Goal: Task Accomplishment & Management: Manage account settings

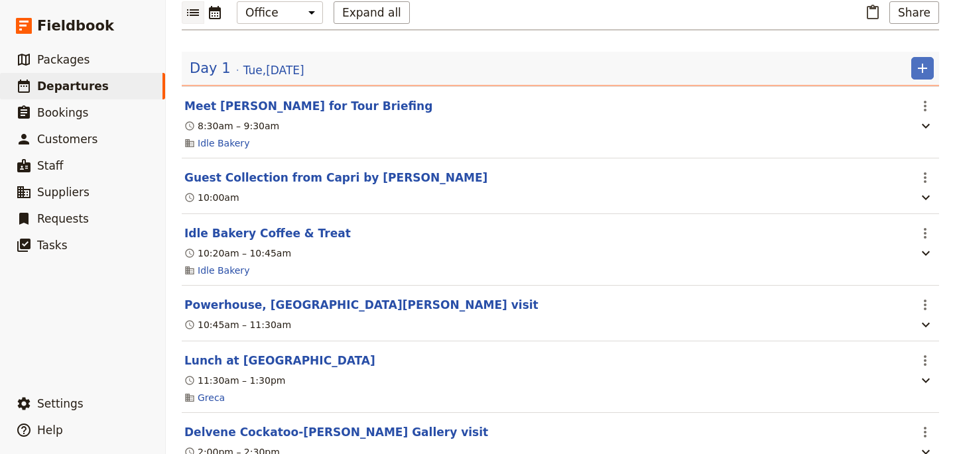
scroll to position [44, 0]
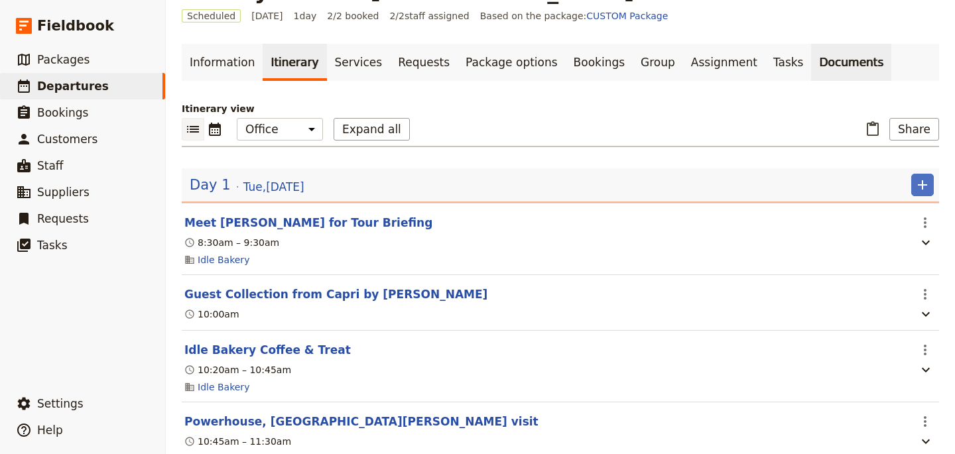
click at [811, 66] on link "Documents" at bounding box center [851, 62] width 80 height 37
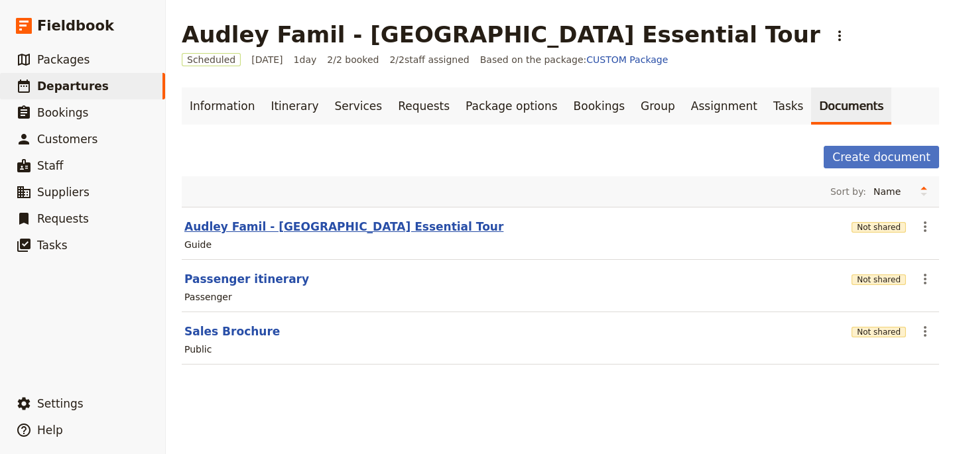
click at [375, 226] on button "Audley Famil - [GEOGRAPHIC_DATA] Essential Tour" at bounding box center [343, 227] width 319 height 16
select select "STAFF"
select select "RUN_SHEET"
select select "DEFAULT"
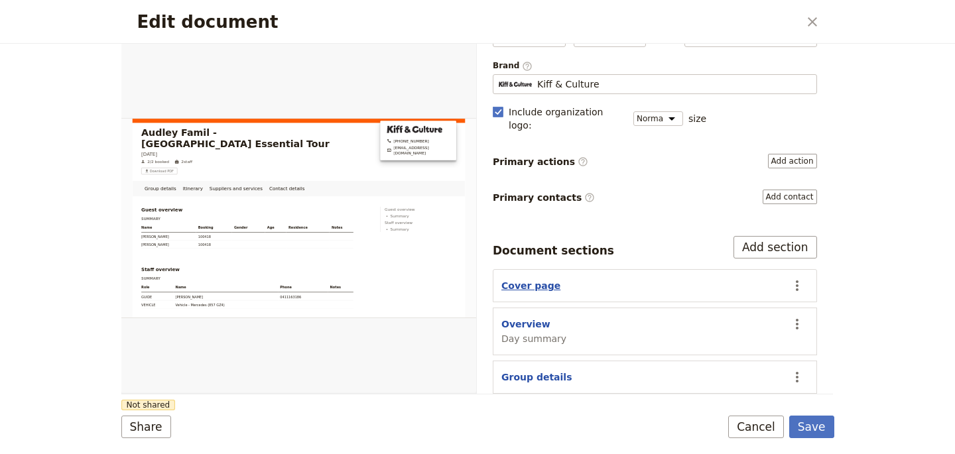
scroll to position [94, 0]
click at [535, 317] on button "Overview" at bounding box center [525, 323] width 49 height 13
select select "DAY_SUMMARY"
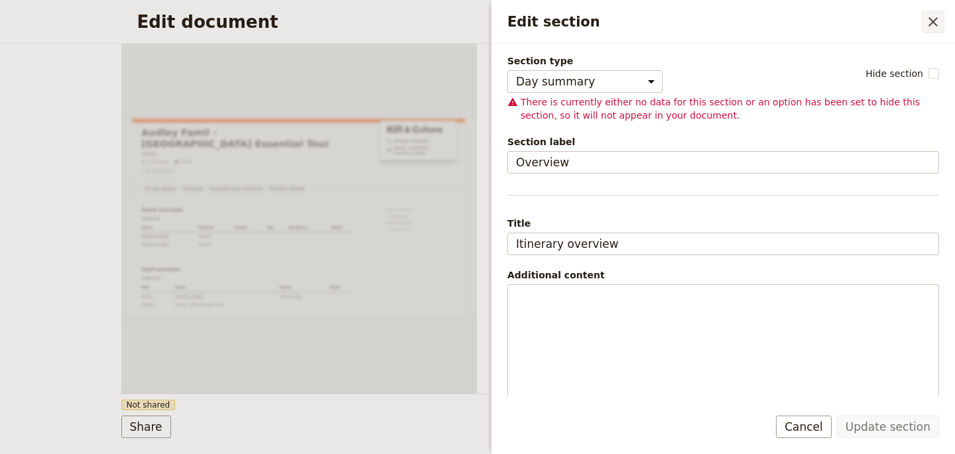
click at [935, 25] on icon "Close drawer" at bounding box center [933, 22] width 16 height 16
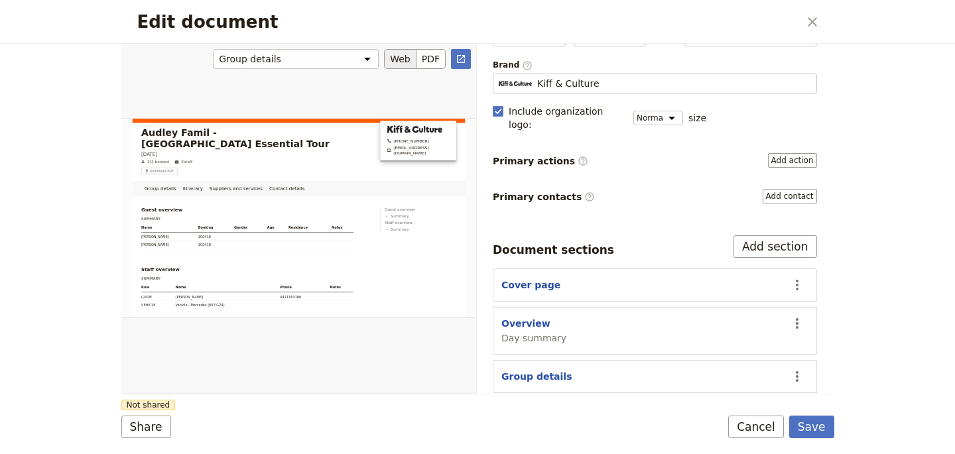
click at [415, 87] on div "Edit document" at bounding box center [298, 218] width 355 height 350
click at [741, 432] on button "Cancel" at bounding box center [756, 427] width 56 height 23
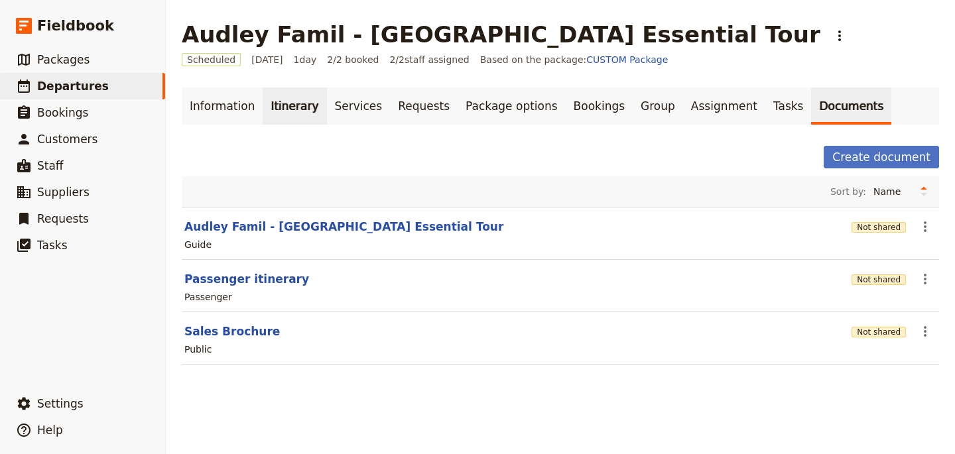
click at [277, 111] on link "Itinerary" at bounding box center [295, 106] width 64 height 37
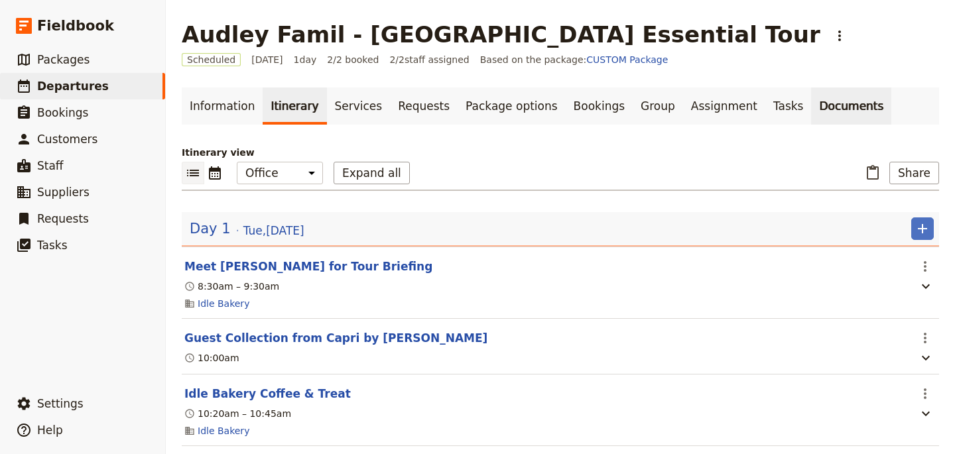
click at [811, 109] on link "Documents" at bounding box center [851, 106] width 80 height 37
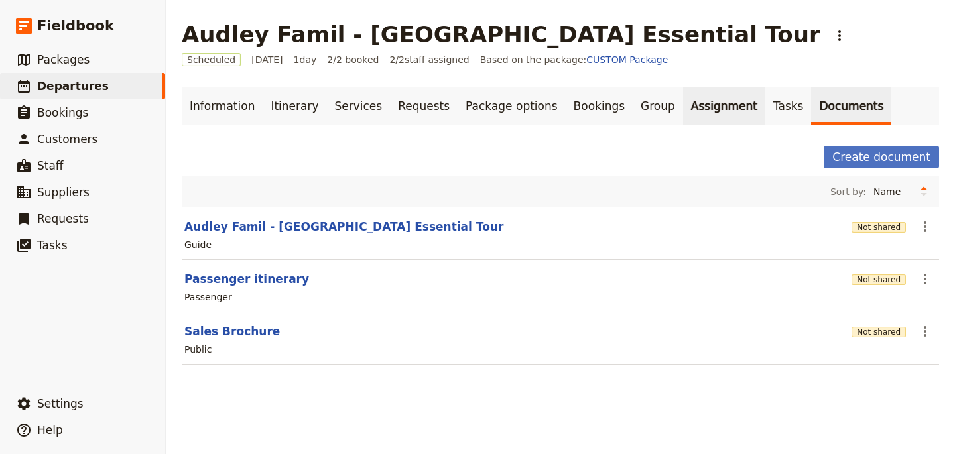
click at [712, 109] on link "Assignment" at bounding box center [724, 106] width 82 height 37
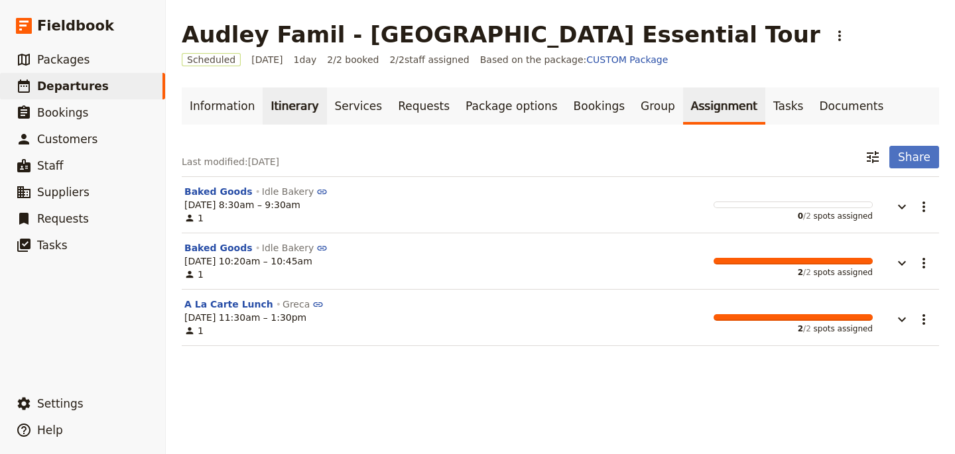
click at [279, 108] on link "Itinerary" at bounding box center [295, 106] width 64 height 37
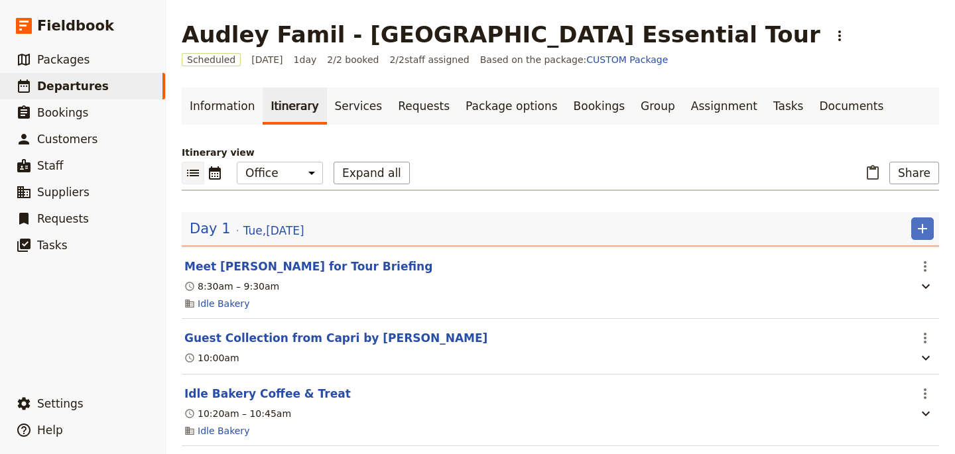
scroll to position [385, 0]
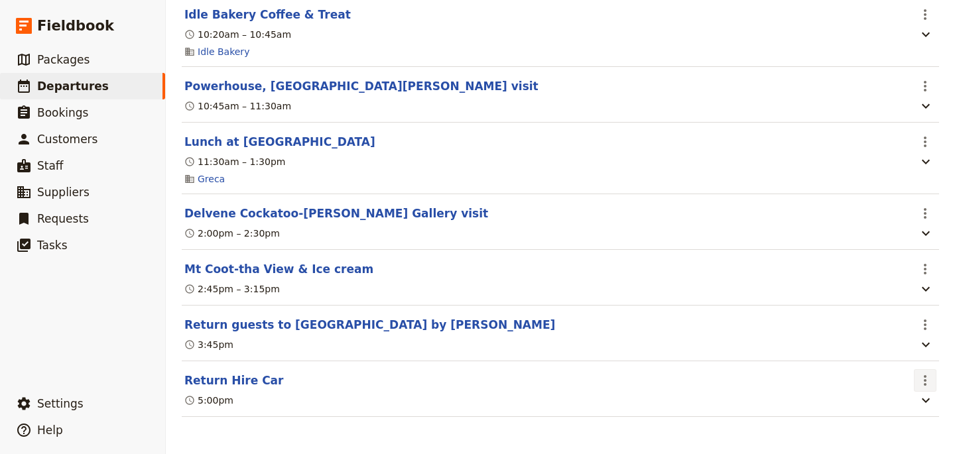
click at [926, 384] on icon "Actions" at bounding box center [925, 380] width 3 height 11
click at [869, 427] on span "Delete this itinerary item" at bounding box center [869, 427] width 117 height 13
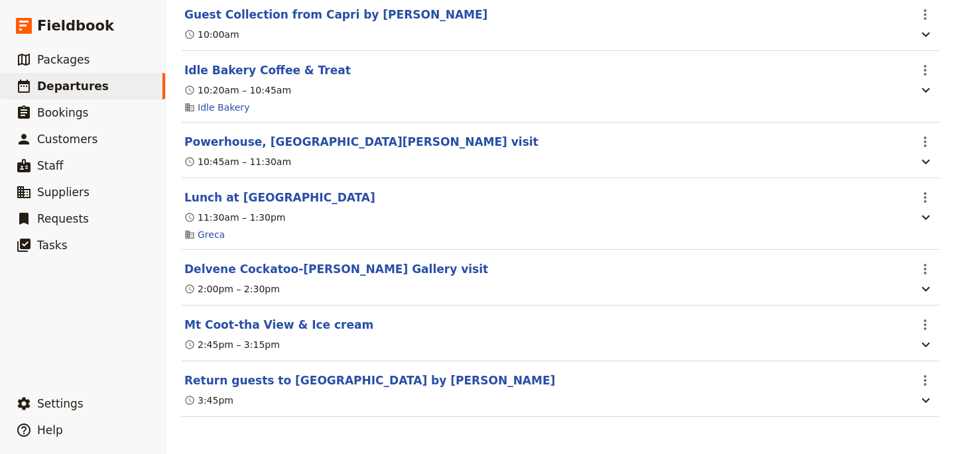
scroll to position [0, 0]
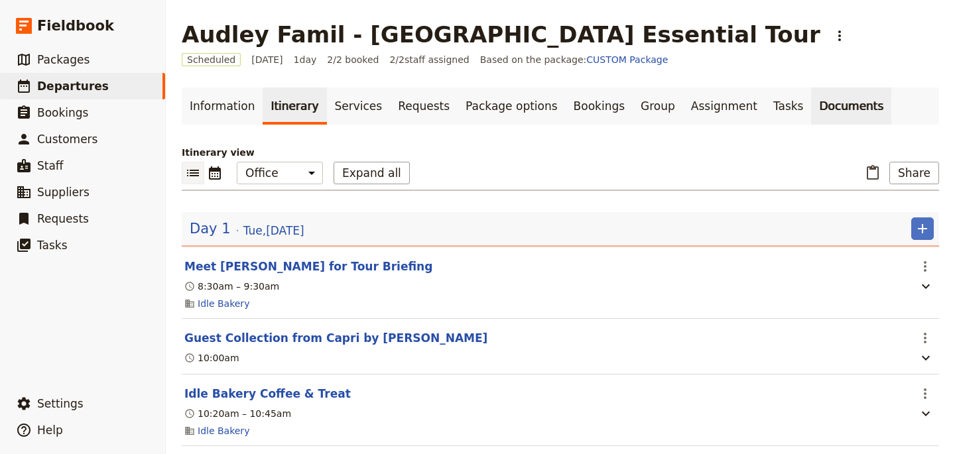
click at [811, 107] on link "Documents" at bounding box center [851, 106] width 80 height 37
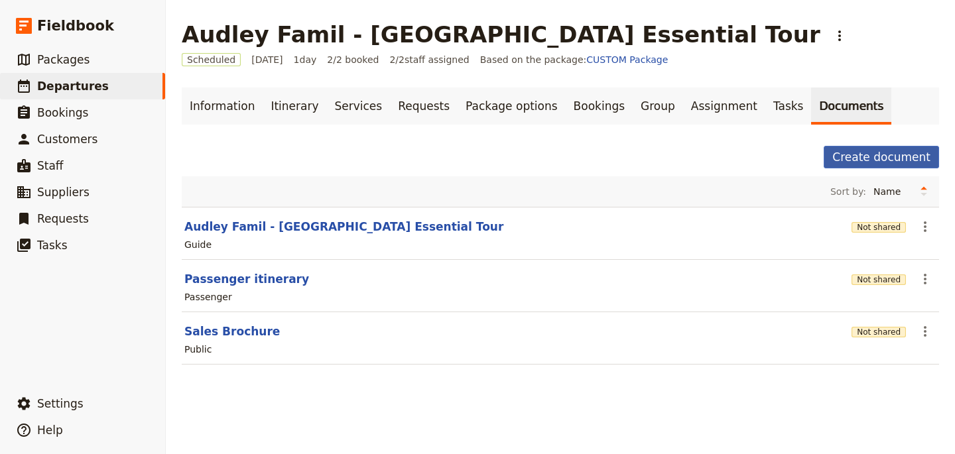
click at [866, 162] on button "Create document" at bounding box center [881, 157] width 115 height 23
select select "RUN_SHEET"
select select "DEFAULT"
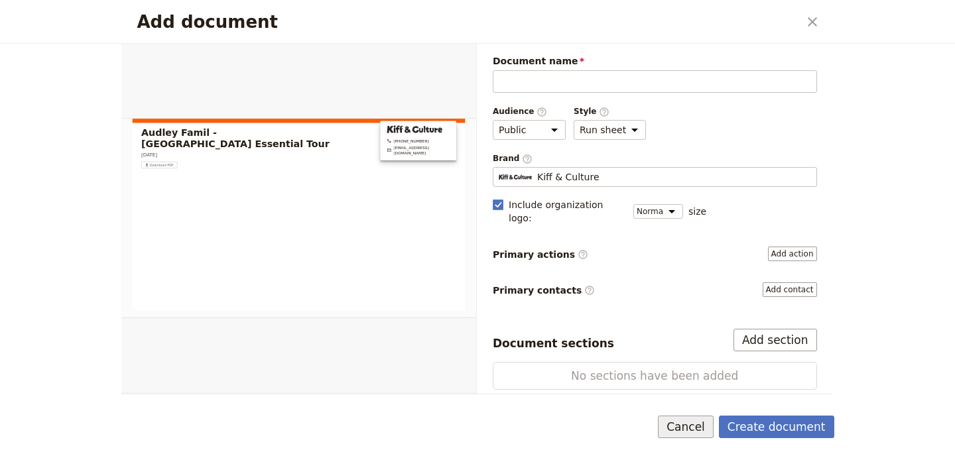
click at [686, 424] on button "Cancel" at bounding box center [686, 427] width 56 height 23
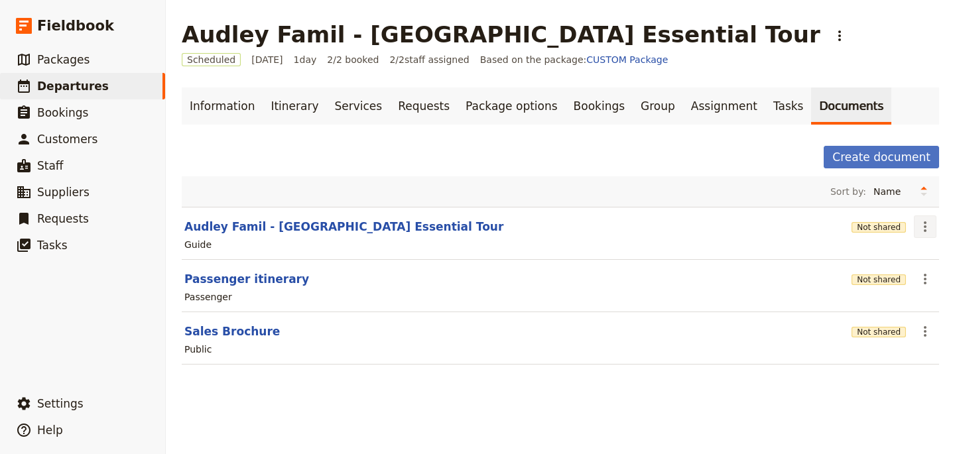
click at [924, 228] on icon "Actions" at bounding box center [925, 227] width 16 height 16
click at [870, 275] on span "Edit document" at bounding box center [882, 274] width 68 height 13
select select "STAFF"
select select "RUN_SHEET"
select select "DEFAULT"
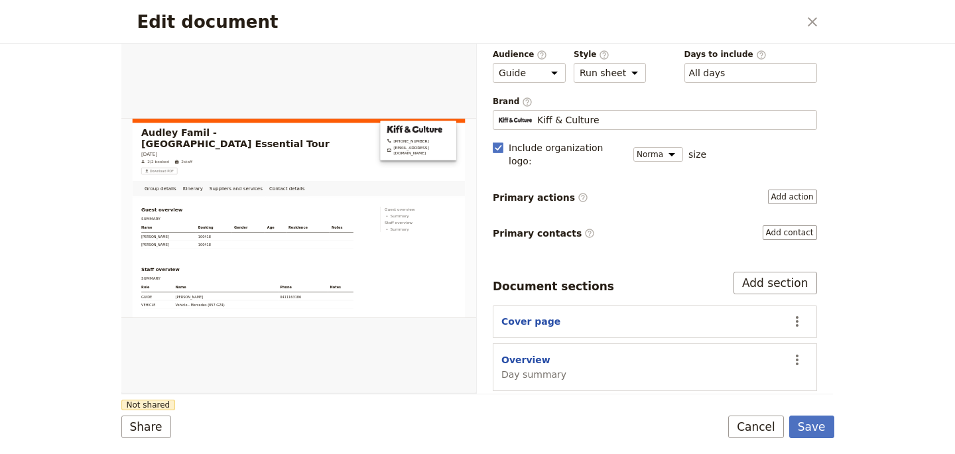
scroll to position [58, 0]
click at [525, 314] on button "Cover page" at bounding box center [530, 320] width 59 height 13
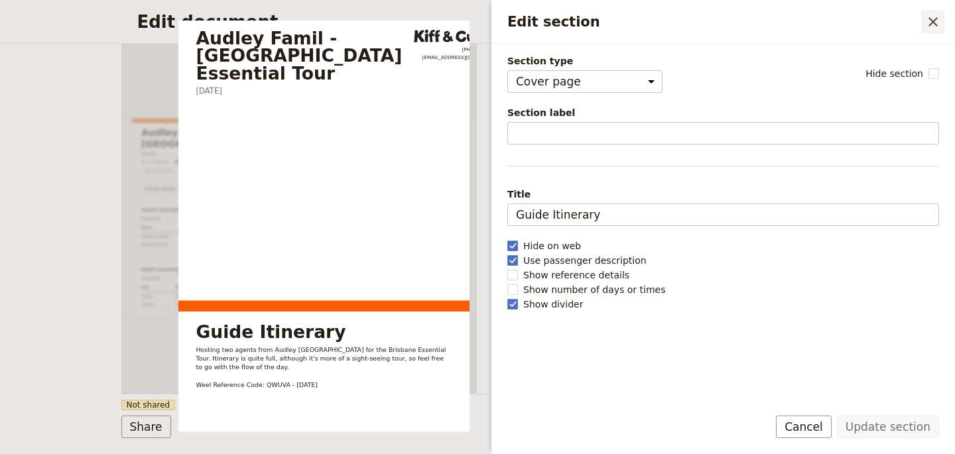
click at [930, 11] on button "​" at bounding box center [933, 22] width 23 height 23
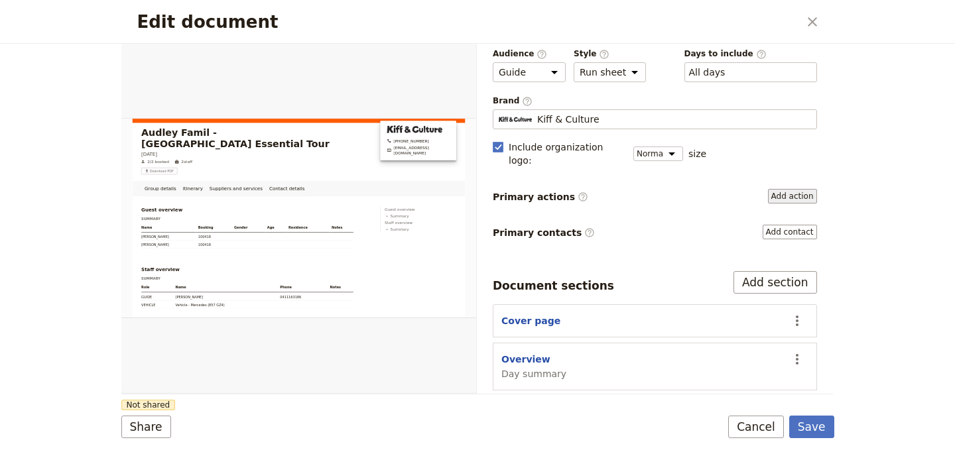
scroll to position [202, 0]
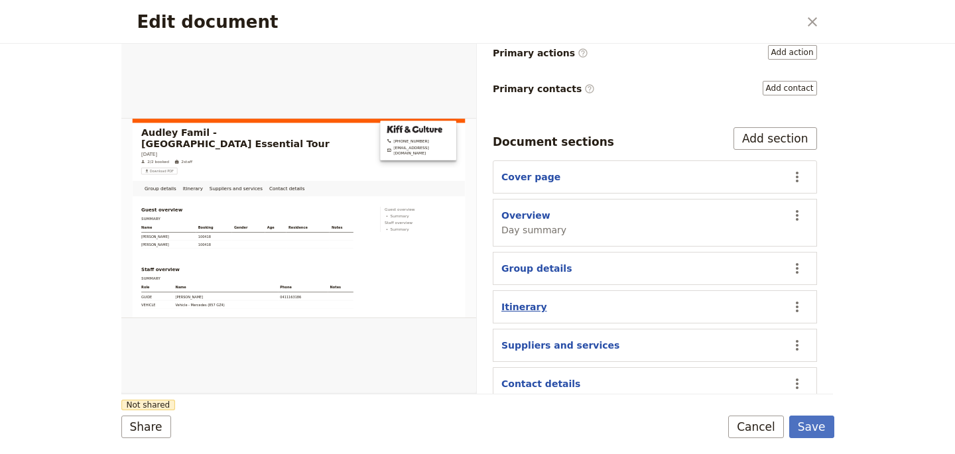
click at [524, 300] on button "Itinerary" at bounding box center [524, 306] width 46 height 13
select select "ITINERARY"
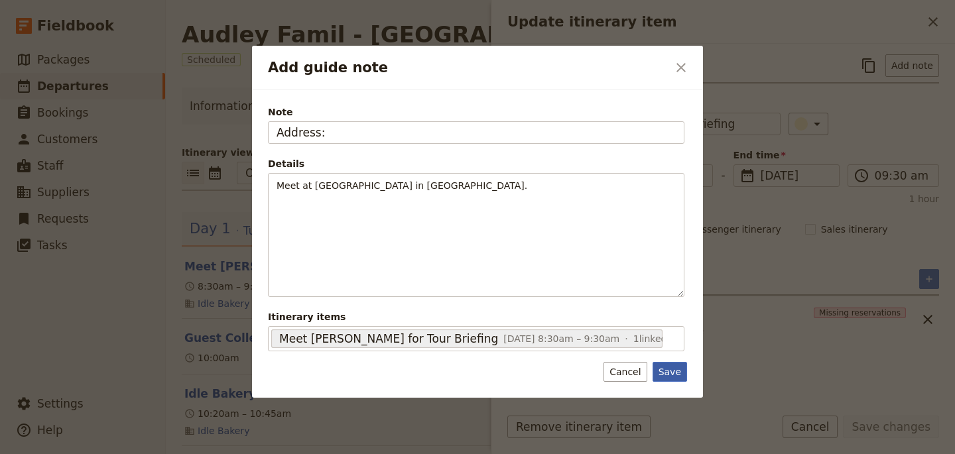
click at [662, 375] on button "Save" at bounding box center [670, 372] width 34 height 20
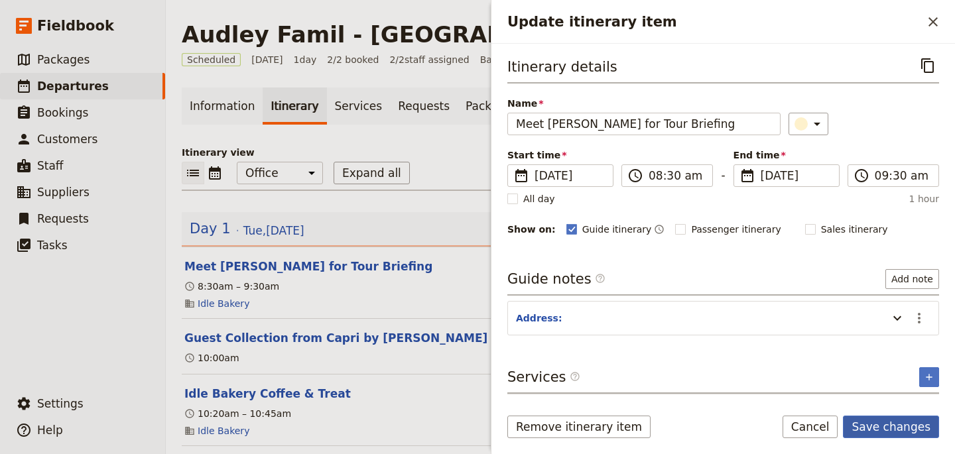
click at [903, 431] on button "Save changes" at bounding box center [891, 427] width 96 height 23
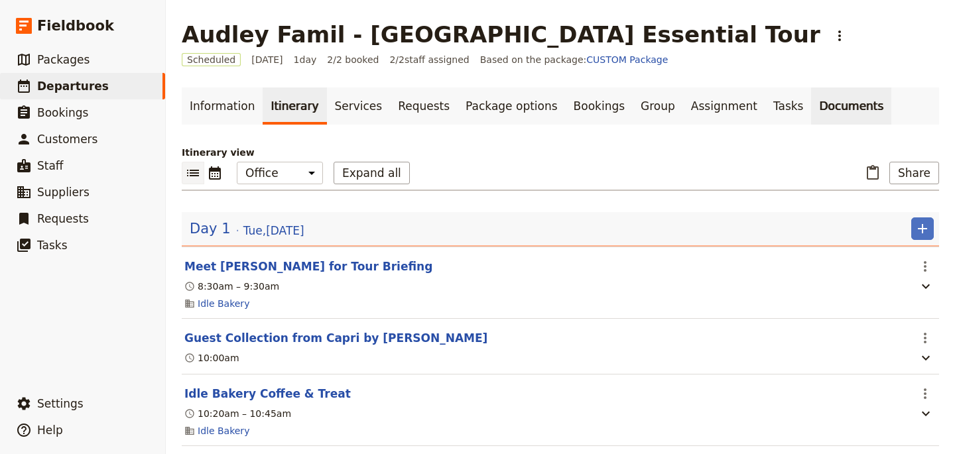
click at [811, 115] on link "Documents" at bounding box center [851, 106] width 80 height 37
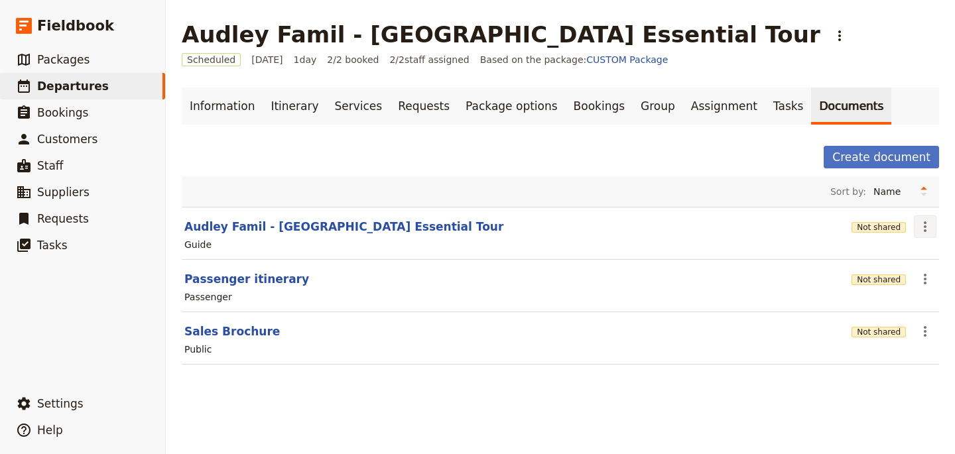
click at [923, 231] on icon "Actions" at bounding box center [925, 227] width 16 height 16
click at [869, 279] on span "Edit document" at bounding box center [882, 274] width 68 height 13
select select "STAFF"
select select "RUN_SHEET"
select select "DEFAULT"
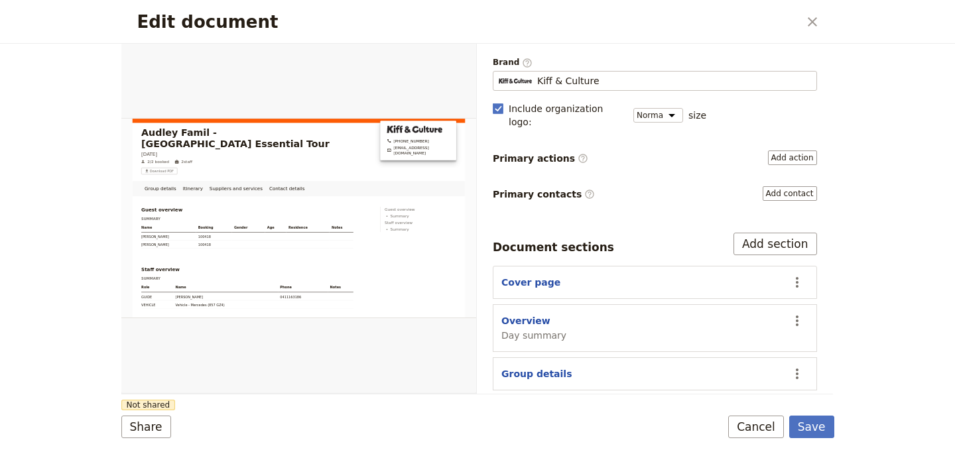
scroll to position [98, 0]
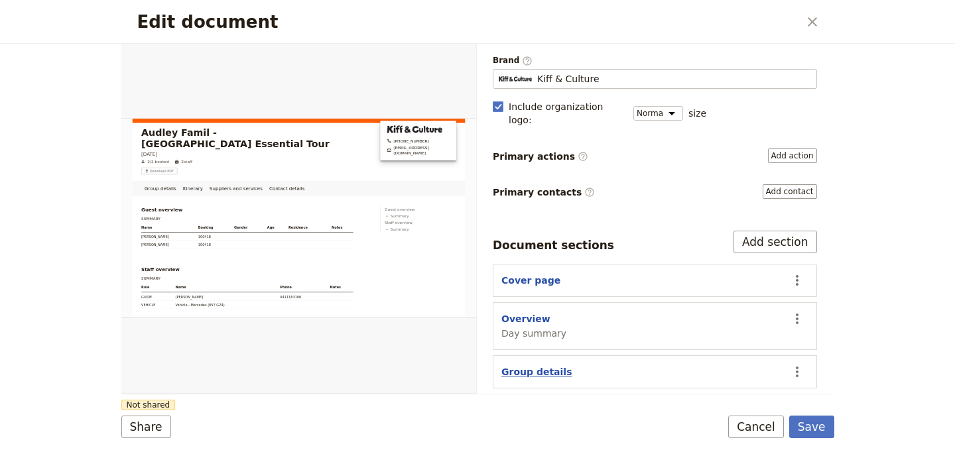
click at [537, 365] on button "Group details" at bounding box center [536, 371] width 70 height 13
select select "GROUP_DETAILS"
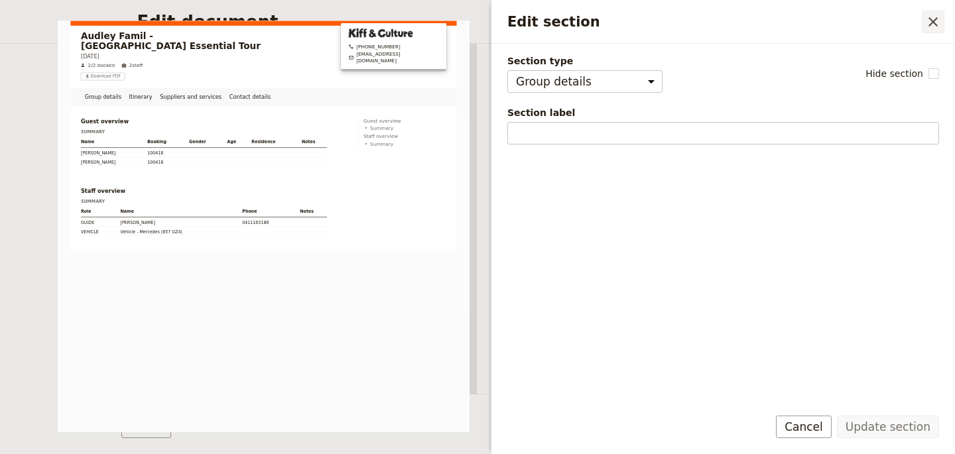
click at [923, 20] on button "​" at bounding box center [933, 22] width 23 height 23
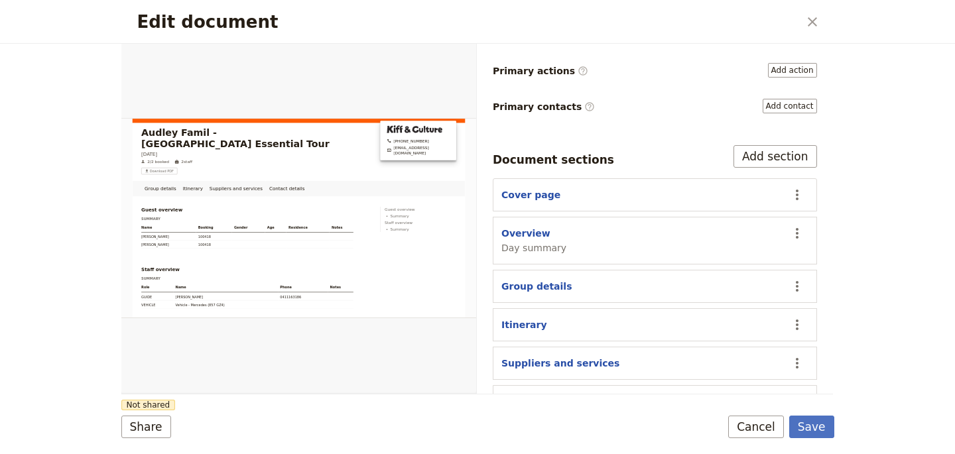
scroll to position [186, 0]
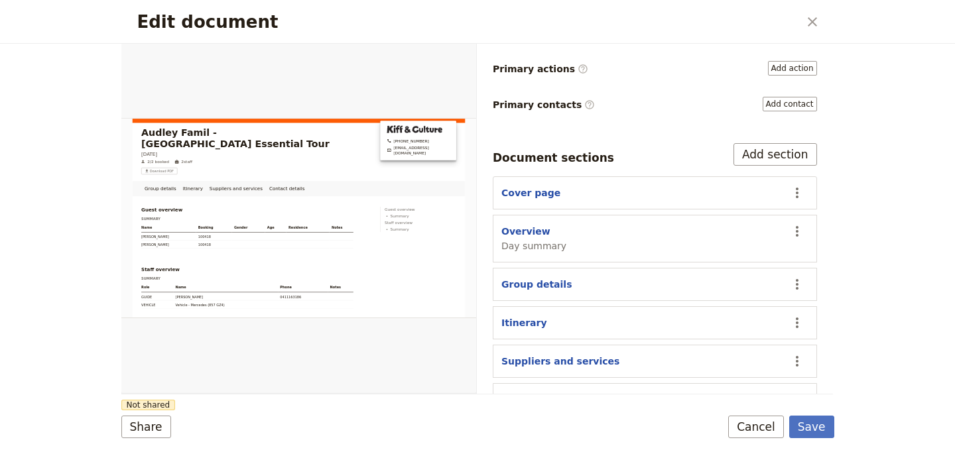
click at [515, 306] on section "Itinerary ​" at bounding box center [655, 322] width 324 height 33
click at [515, 316] on button "Itinerary" at bounding box center [524, 322] width 46 height 13
select select "ITINERARY"
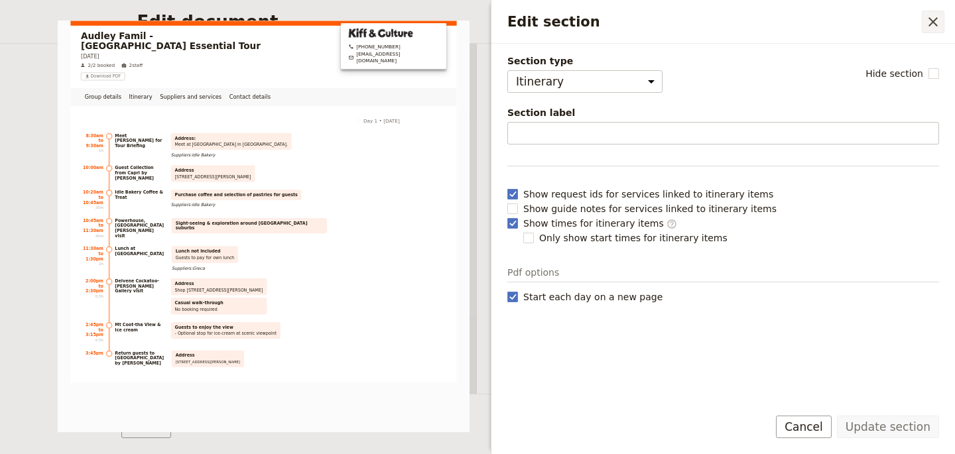
click at [933, 23] on icon "Close drawer" at bounding box center [933, 22] width 16 height 16
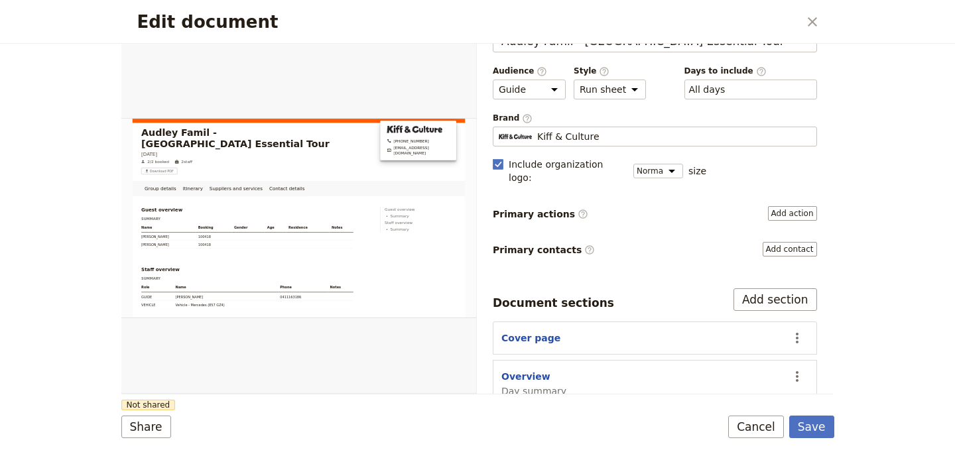
scroll to position [0, 0]
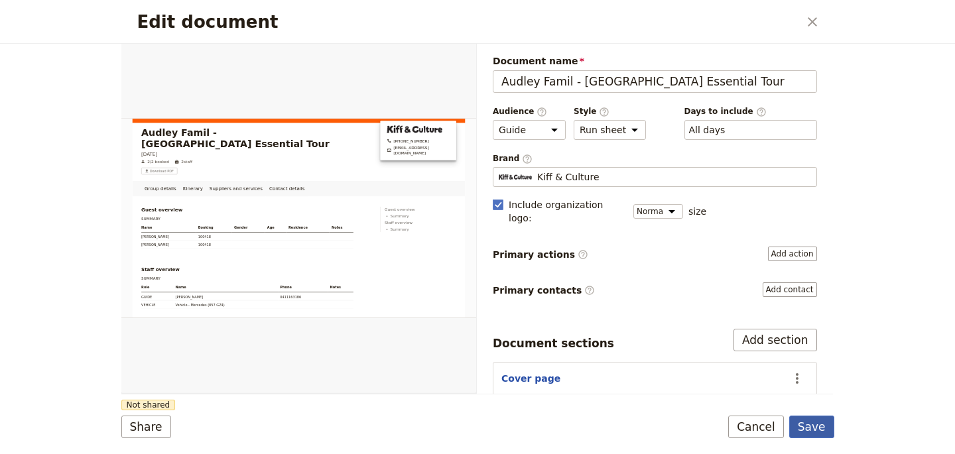
click at [817, 436] on button "Save" at bounding box center [811, 427] width 45 height 23
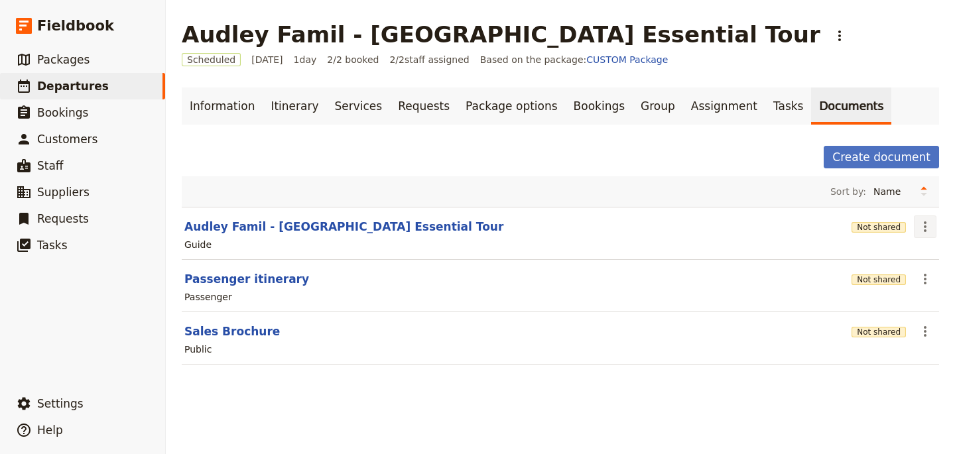
click at [924, 231] on icon "Actions" at bounding box center [925, 226] width 3 height 11
click at [883, 254] on span "Share" at bounding box center [888, 255] width 80 height 13
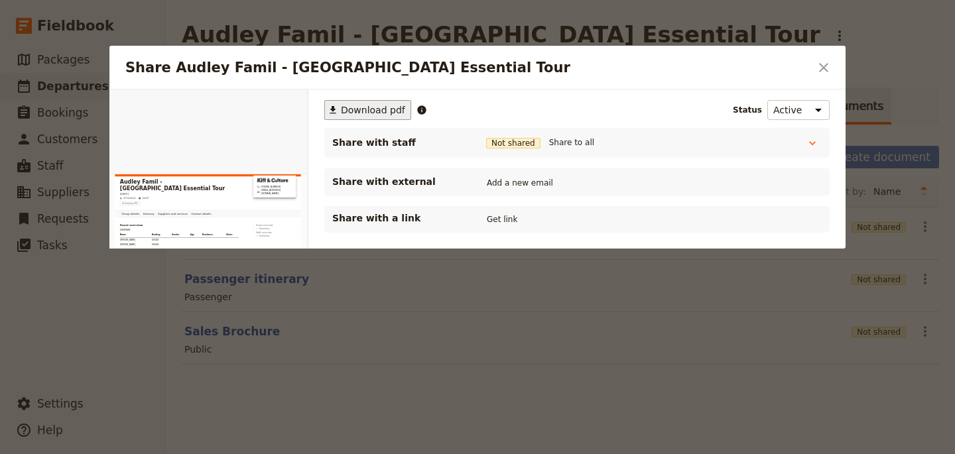
click at [365, 113] on span "Download pdf" at bounding box center [373, 109] width 64 height 13
click at [821, 67] on icon "Close dialog" at bounding box center [824, 68] width 16 height 16
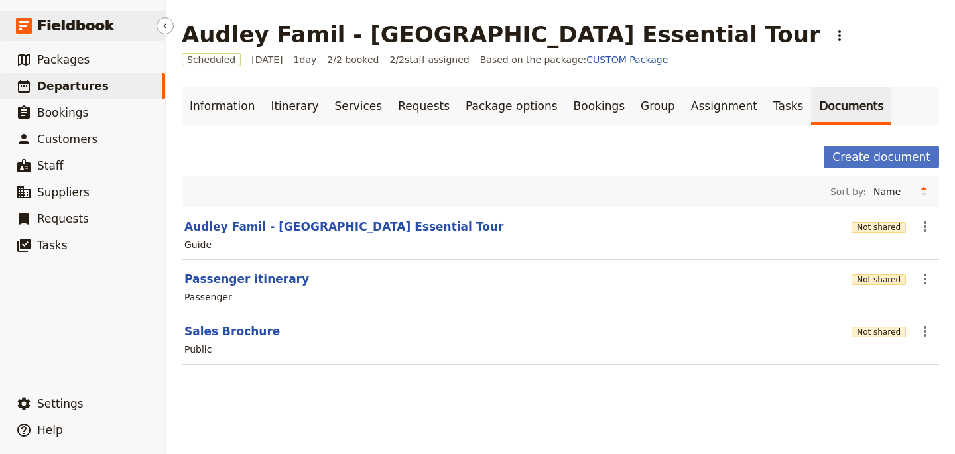
click at [78, 18] on span "Fieldbook" at bounding box center [75, 26] width 77 height 20
